Goal: Task Accomplishment & Management: Use online tool/utility

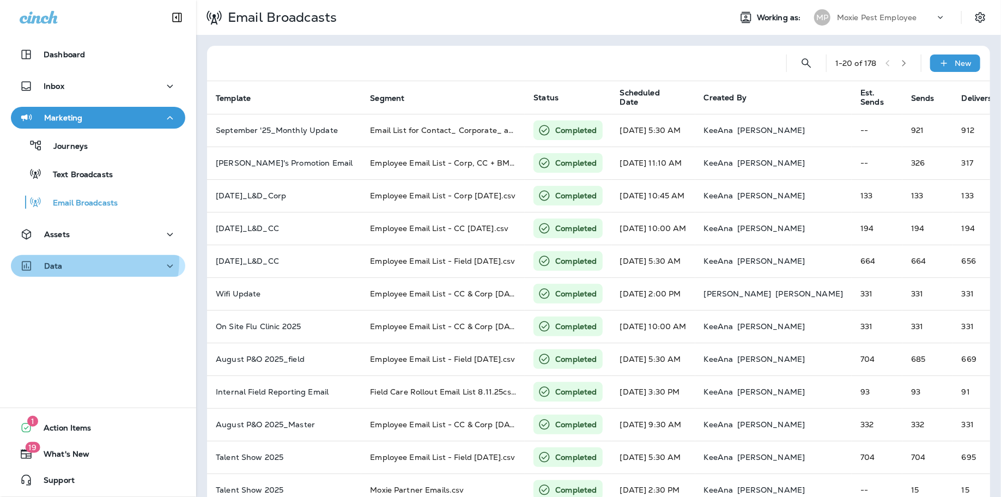
click at [87, 262] on div "Data" at bounding box center [98, 266] width 157 height 14
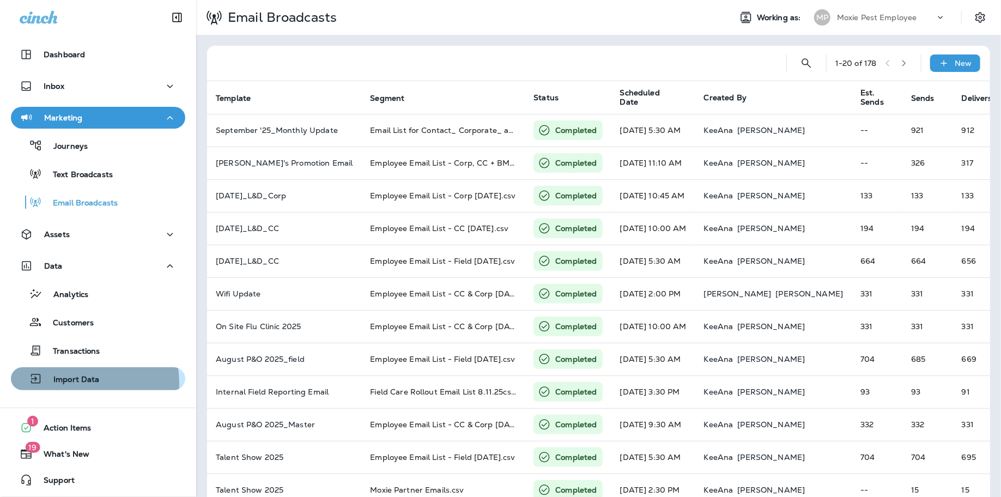
click at [71, 384] on p "Import Data" at bounding box center [71, 380] width 57 height 10
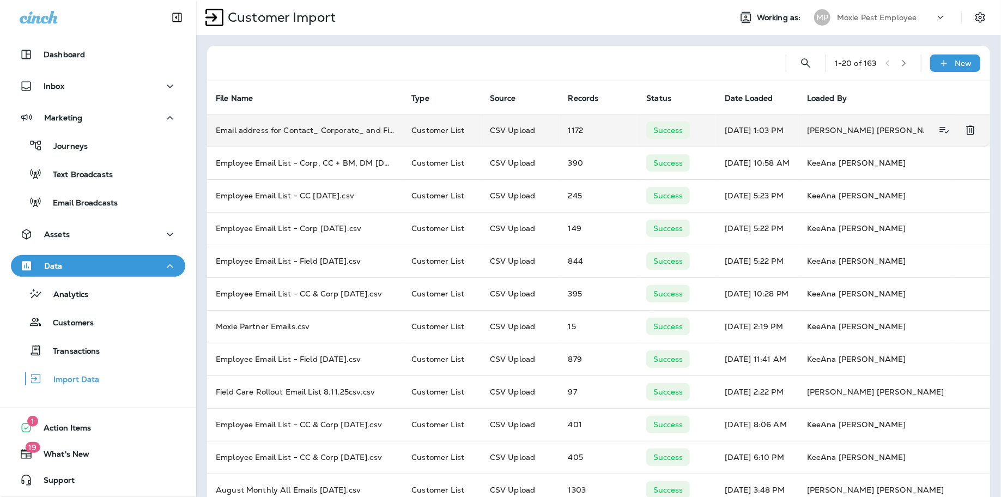
click at [382, 129] on td "Email address for Contact_ Corporate_ and Field [DATE] - Email address for Cont…" at bounding box center [305, 130] width 196 height 33
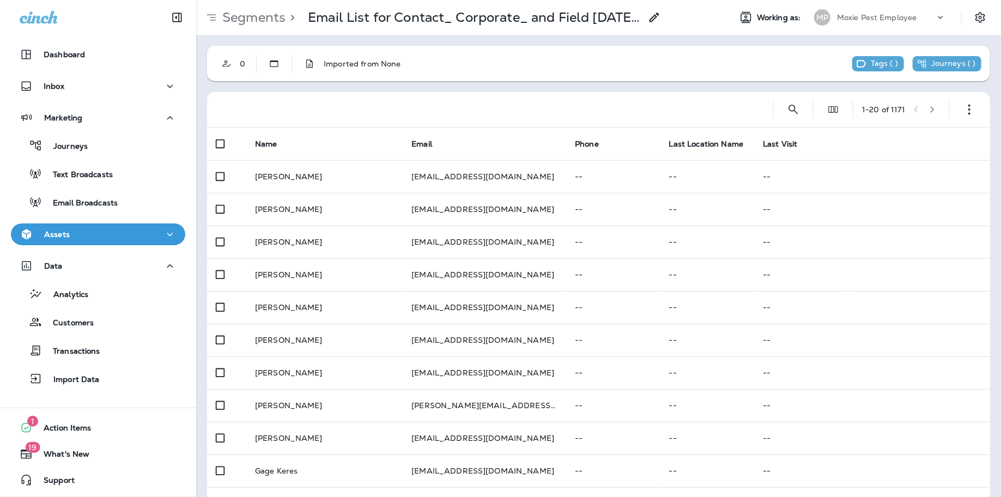
click at [650, 16] on icon at bounding box center [654, 17] width 13 height 13
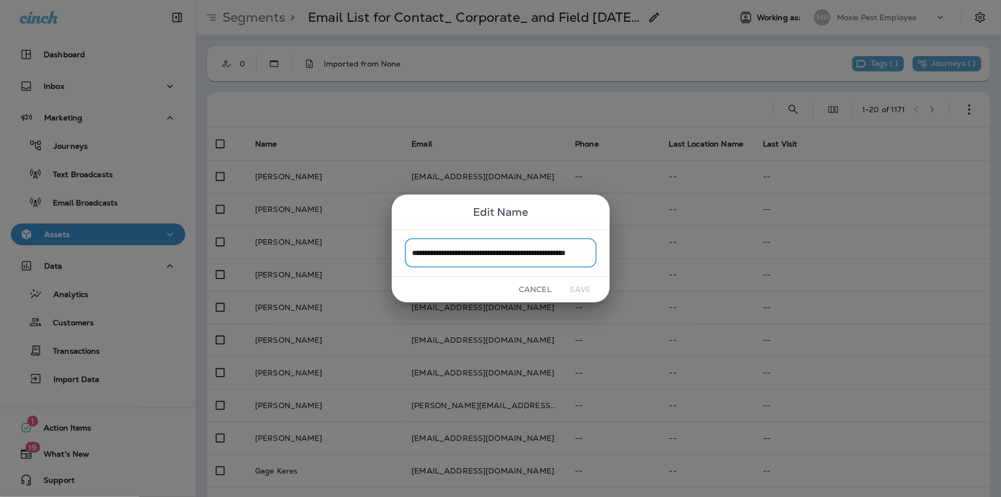
scroll to position [0, 32]
click at [543, 288] on button "Cancel" at bounding box center [535, 289] width 41 height 17
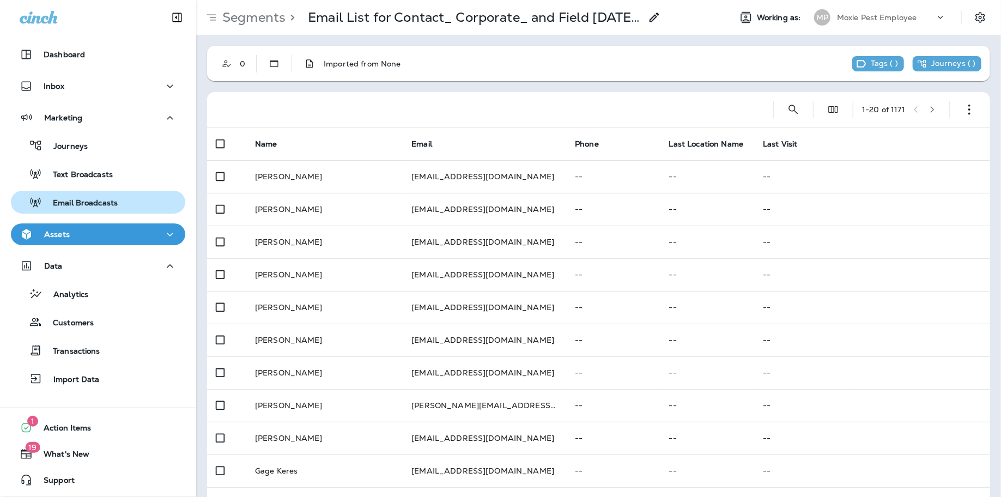
click at [99, 199] on p "Email Broadcasts" at bounding box center [80, 203] width 76 height 10
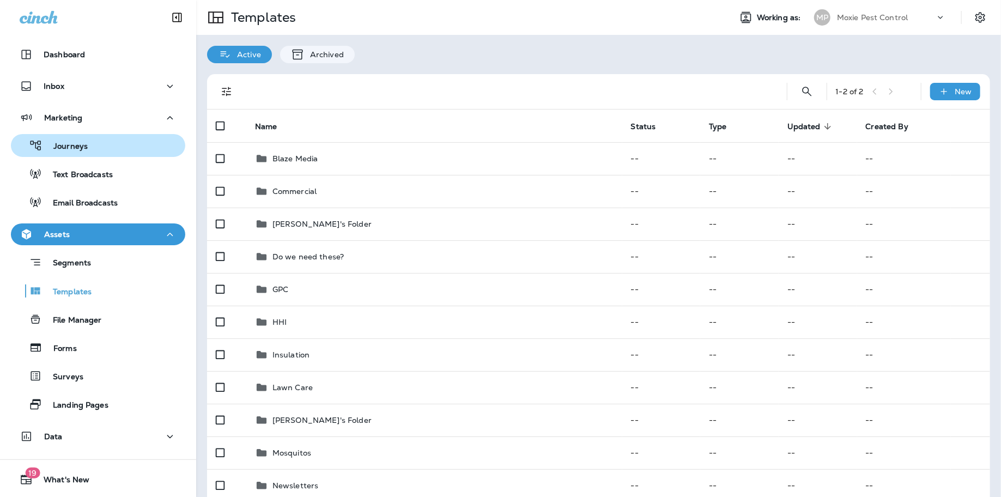
click at [89, 149] on div "Journeys" at bounding box center [98, 145] width 166 height 16
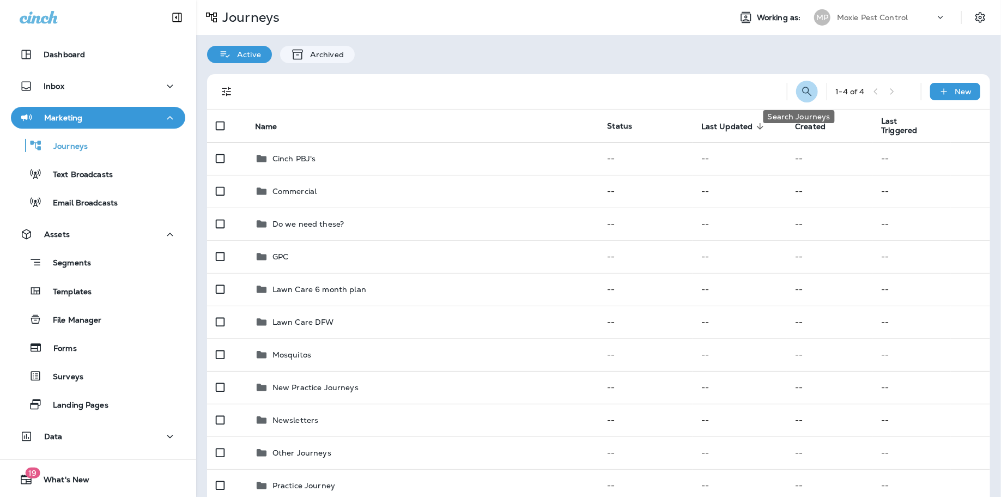
click at [803, 92] on icon "Search Journeys" at bounding box center [807, 91] width 13 height 13
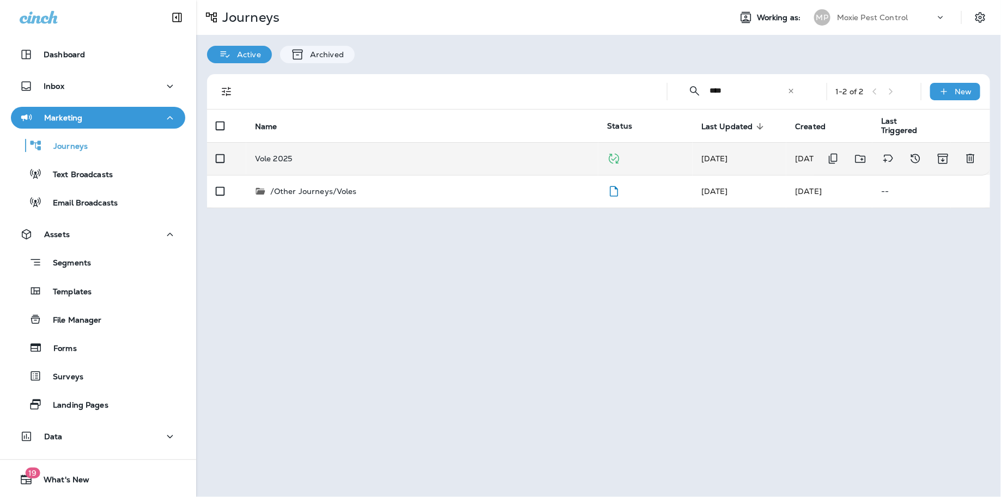
type input "****"
click at [307, 153] on td "Vole 2025" at bounding box center [422, 158] width 353 height 33
